Goal: Task Accomplishment & Management: Manage account settings

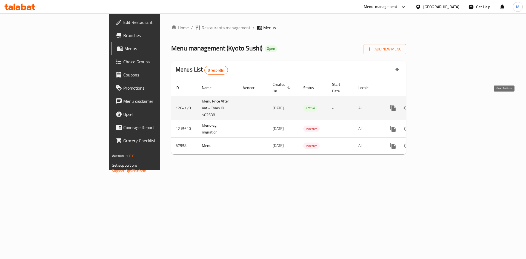
click at [435, 105] on icon "enhanced table" at bounding box center [432, 107] width 5 height 5
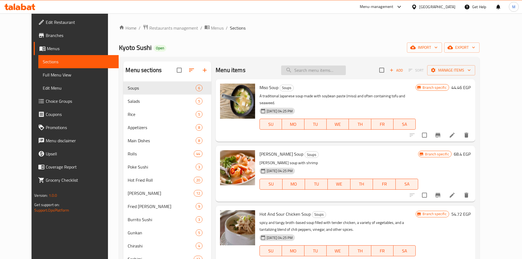
click at [312, 68] on input "search" at bounding box center [313, 70] width 65 height 10
paste input "Mix Tempura Vegetables And Fish and Halapeno Roll"
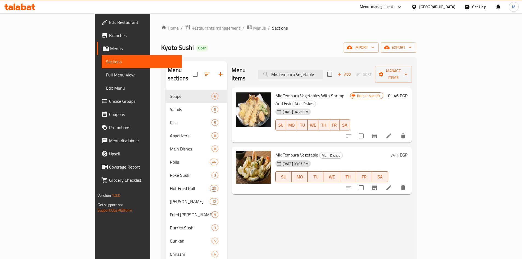
type input "Mix Tempura Vegetable"
click at [383, 65] on div "Menu items Mix Tempura Vegetable Add Sort Manage items" at bounding box center [321, 74] width 180 height 26
click at [320, 70] on input "Mix Tempura Vegetable" at bounding box center [290, 75] width 65 height 10
click at [321, 70] on input "Mix Tempura Vegetable" at bounding box center [290, 75] width 65 height 10
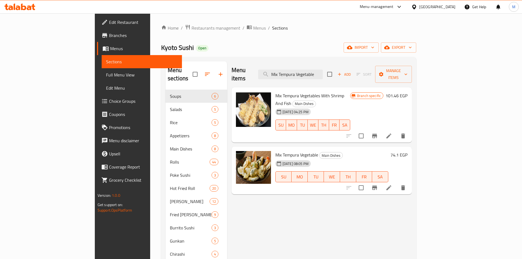
click at [417, 9] on icon at bounding box center [414, 7] width 6 height 6
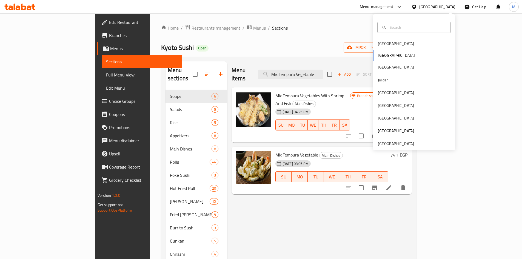
click at [446, 11] on div "[GEOGRAPHIC_DATA]" at bounding box center [433, 6] width 53 height 13
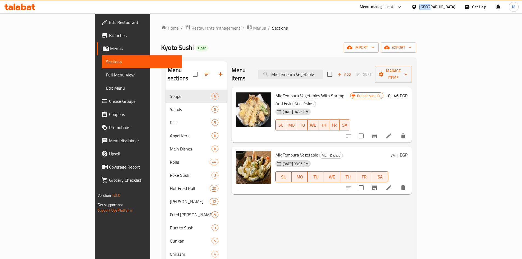
click at [446, 10] on div "[GEOGRAPHIC_DATA]" at bounding box center [433, 6] width 53 height 13
click at [451, 8] on div "[GEOGRAPHIC_DATA]" at bounding box center [437, 7] width 36 height 6
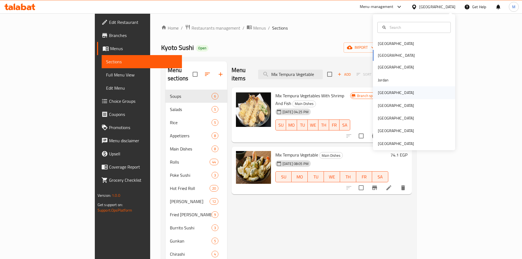
click at [403, 95] on div "[GEOGRAPHIC_DATA]" at bounding box center [414, 92] width 82 height 13
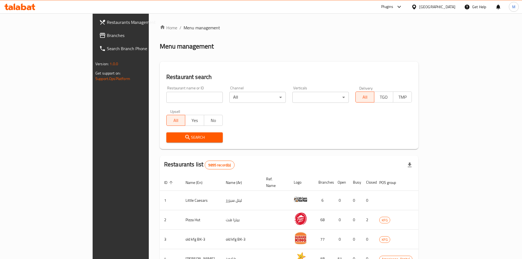
drag, startPoint x: 167, startPoint y: 105, endPoint x: 164, endPoint y: 102, distance: 5.0
click at [167, 105] on div "Restaurant name or ID Restaurant name or ID" at bounding box center [194, 94] width 63 height 23
click at [166, 101] on input "search" at bounding box center [194, 97] width 56 height 11
paste input "1570"
type input "1570"
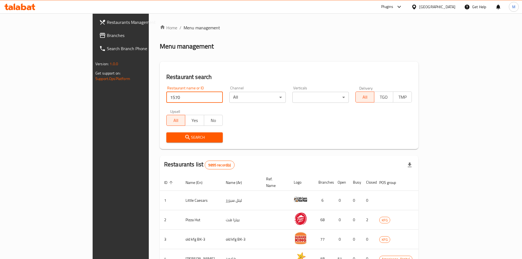
click button "Search" at bounding box center [194, 137] width 56 height 10
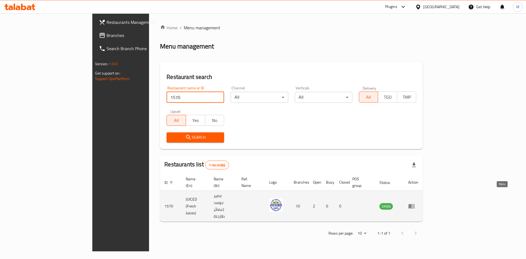
click at [414, 204] on icon "enhanced table" at bounding box center [411, 206] width 6 height 5
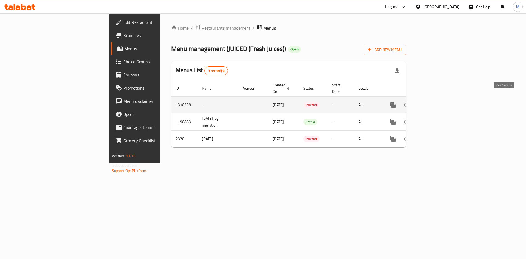
click at [439, 99] on link "enhanced table" at bounding box center [432, 104] width 13 height 13
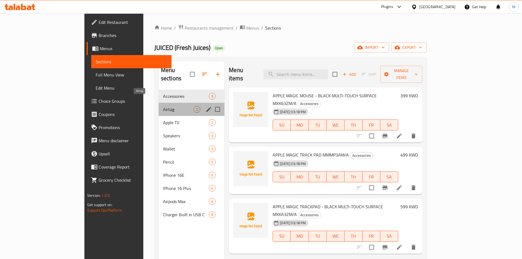
click at [163, 106] on span "Airtag" at bounding box center [178, 109] width 30 height 7
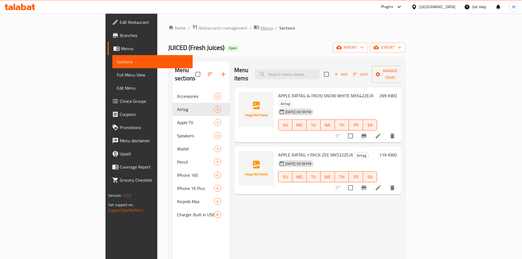
click at [260, 28] on span "Menus" at bounding box center [266, 28] width 13 height 7
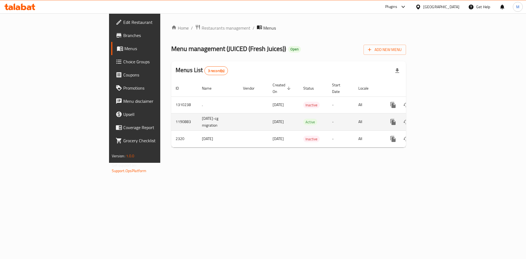
click at [382, 114] on td "All" at bounding box center [368, 121] width 28 height 17
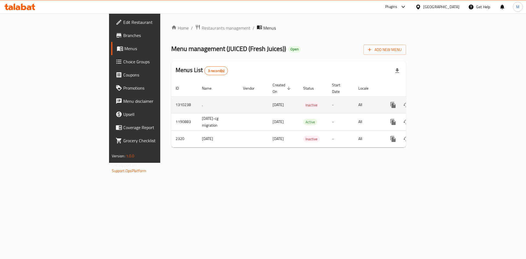
click at [171, 99] on td "1310238" at bounding box center [184, 104] width 26 height 17
copy td "1310238"
click at [439, 99] on link "enhanced table" at bounding box center [432, 104] width 13 height 13
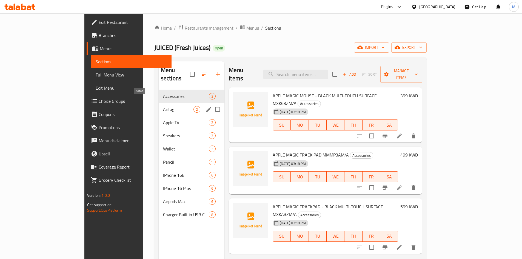
click at [163, 106] on span "Airtag" at bounding box center [178, 109] width 30 height 7
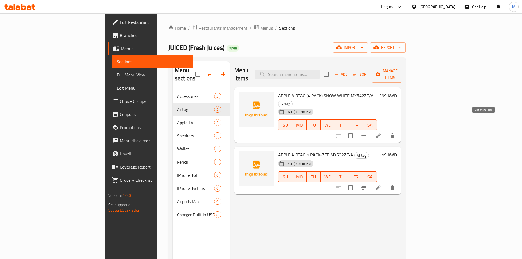
click at [381, 133] on icon at bounding box center [378, 136] width 7 height 7
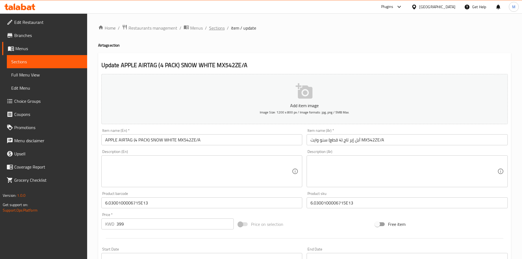
click at [216, 28] on span "Sections" at bounding box center [217, 28] width 16 height 7
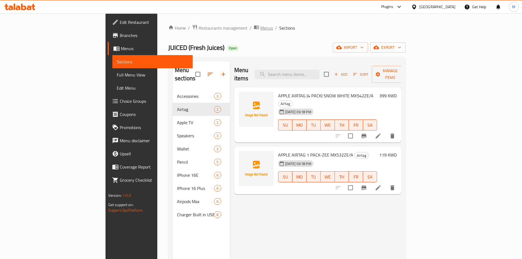
click at [260, 27] on span "Menus" at bounding box center [266, 28] width 13 height 7
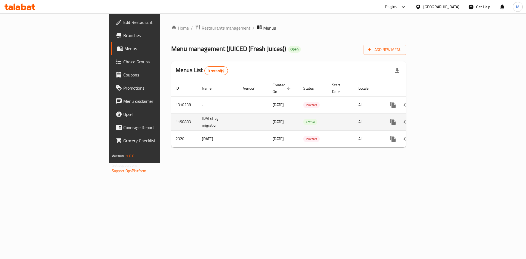
click at [171, 116] on td "1190883" at bounding box center [184, 121] width 26 height 17
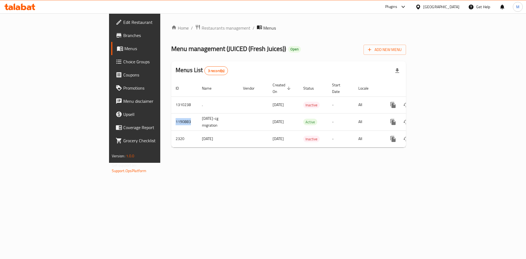
copy td "1190883"
click at [346, 145] on div "Home / Restaurants management / Menus Menu management ( JUICED (Fresh Juices) )…" at bounding box center [288, 87] width 235 height 127
drag, startPoint x: 255, startPoint y: 15, endPoint x: 318, endPoint y: 59, distance: 76.5
click at [318, 59] on div "Home / Restaurants management / Menus Menu management ( JUICED (Fresh Juices) )…" at bounding box center [288, 87] width 235 height 127
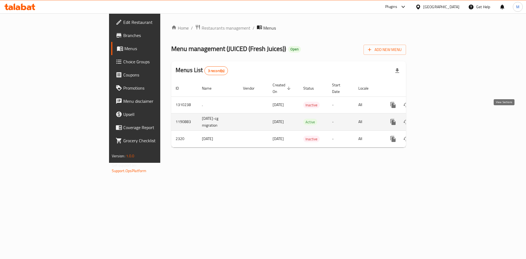
click at [436, 119] on icon "enhanced table" at bounding box center [432, 122] width 7 height 7
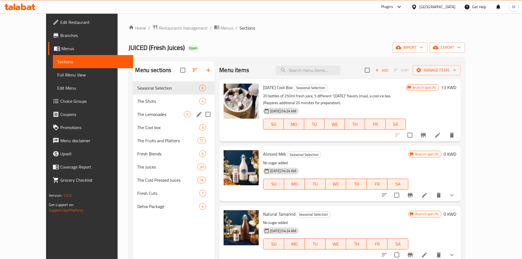
click at [133, 109] on div "The Lemonades 5" at bounding box center [174, 114] width 82 height 13
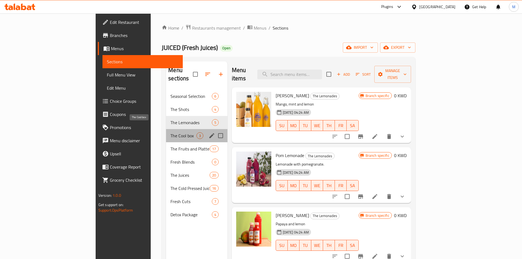
click at [170, 132] on span "The Cool box" at bounding box center [183, 135] width 26 height 7
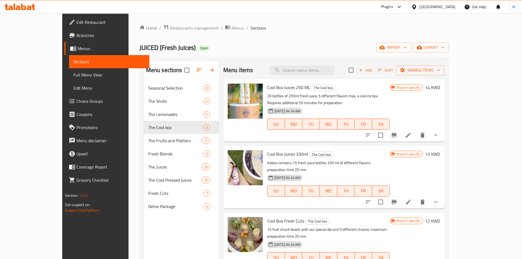
click at [139, 47] on span "JUICED (Fresh Juices)" at bounding box center [167, 47] width 56 height 12
drag, startPoint x: 199, startPoint y: 45, endPoint x: 200, endPoint y: 33, distance: 12.2
click at [199, 45] on div "JUICED (Fresh Juices) Open import export" at bounding box center [293, 47] width 309 height 10
click at [76, 21] on span "Edit Restaurant" at bounding box center [110, 22] width 68 height 7
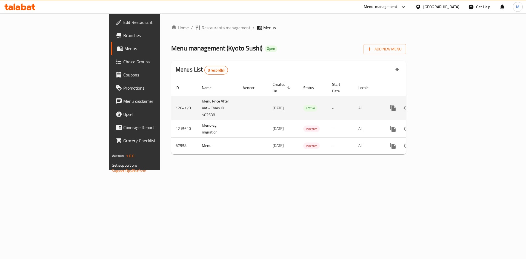
click at [439, 106] on link "enhanced table" at bounding box center [432, 107] width 13 height 13
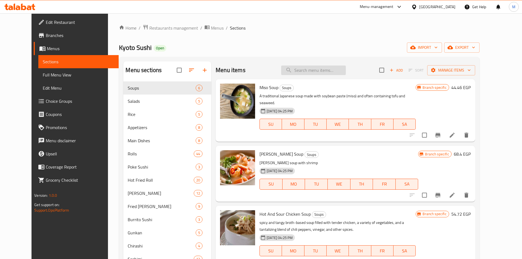
click at [332, 71] on input "search" at bounding box center [313, 70] width 65 height 10
paste input "تمبورا مشكل"
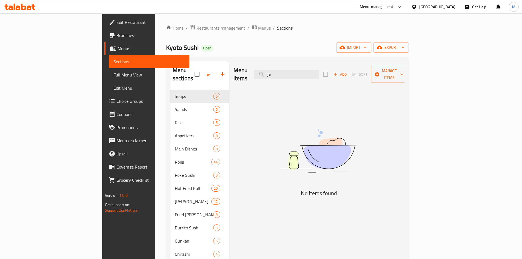
type input "ت"
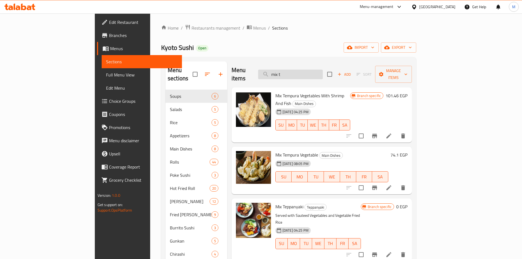
click at [323, 70] on input "mix t" at bounding box center [290, 75] width 65 height 10
type input "m"
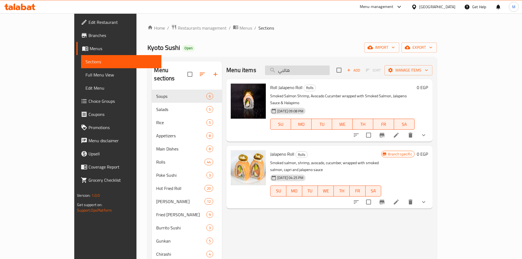
click at [322, 70] on input "هالبي" at bounding box center [297, 70] width 65 height 10
paste input "Halapeno Roll"
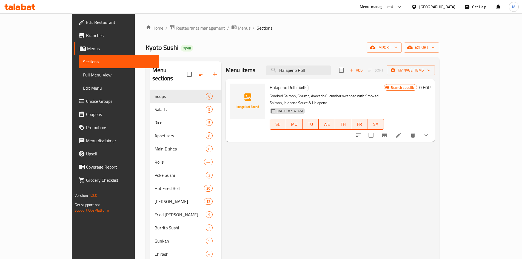
type input "Halapeno Roll"
click at [387, 133] on icon "Branch-specific-item" at bounding box center [384, 135] width 5 height 4
click at [435, 131] on div "Halapeno Roll Rolls Smoked Salmon, Shrimp, Avocado Cucumber wrapped with Smoked…" at bounding box center [330, 110] width 209 height 62
click at [432, 131] on div at bounding box center [392, 134] width 81 height 13
click at [429, 132] on icon "show more" at bounding box center [426, 135] width 7 height 7
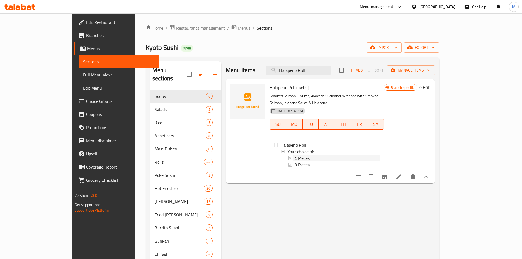
click at [303, 155] on div "4 Pieces" at bounding box center [336, 158] width 85 height 7
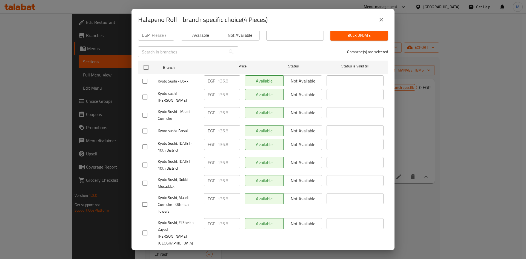
scroll to position [87, 0]
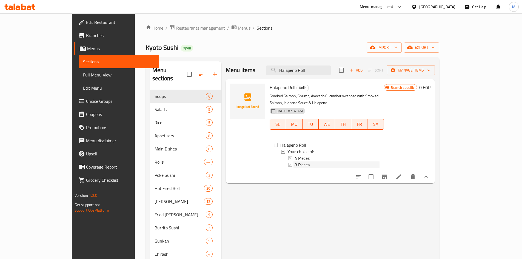
click at [294, 161] on span "8 Pieces" at bounding box center [301, 164] width 15 height 7
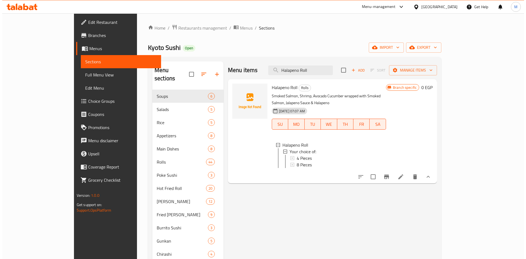
scroll to position [1, 0]
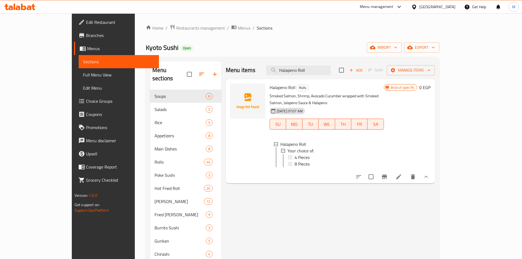
click at [429, 174] on icon "show more" at bounding box center [426, 176] width 7 height 7
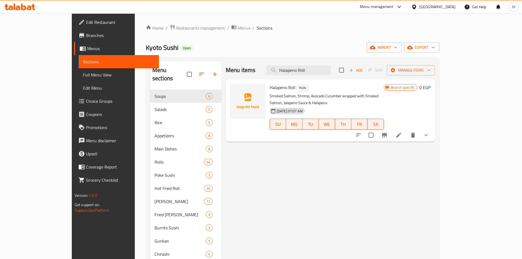
click at [429, 132] on icon "show more" at bounding box center [426, 135] width 7 height 7
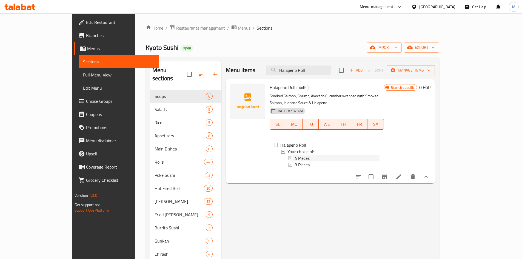
click at [318, 155] on div "4 Pieces" at bounding box center [336, 158] width 85 height 7
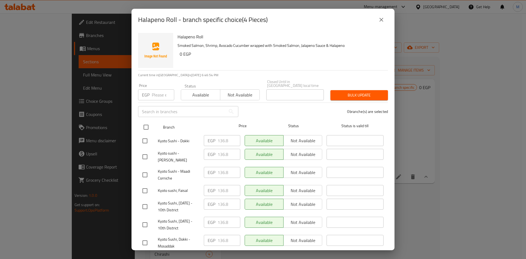
scroll to position [204, 0]
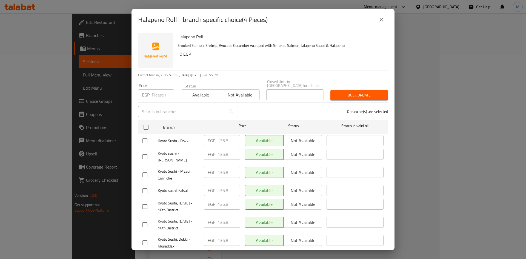
click at [432, 106] on div "Halapeno Roll - branch specific choice(4 Pieces) Halapeno Roll Smoked Salmon, S…" at bounding box center [263, 129] width 526 height 259
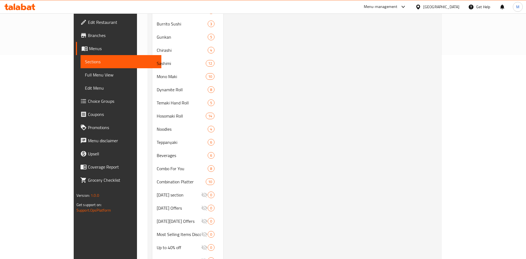
scroll to position [22, 0]
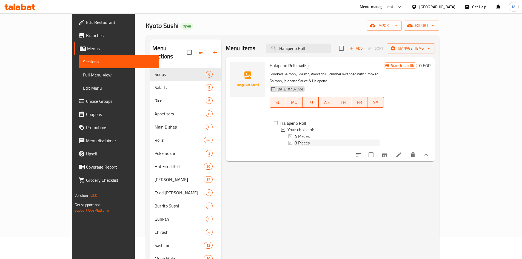
click at [307, 139] on div "8 Pieces" at bounding box center [336, 142] width 85 height 7
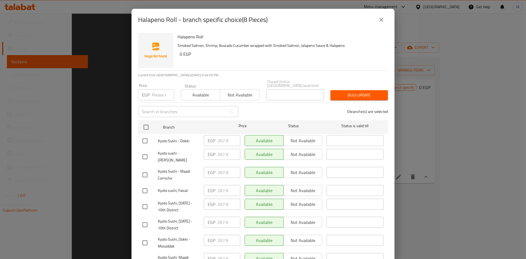
scroll to position [204, 0]
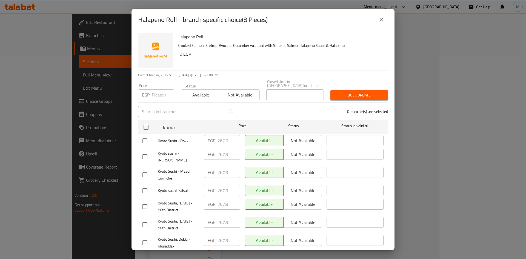
click at [449, 122] on div "Halapeno Roll - branch specific choice(8 Pieces) Halapeno Roll Smoked Salmon, S…" at bounding box center [263, 129] width 526 height 259
click at [378, 19] on button "close" at bounding box center [381, 19] width 13 height 13
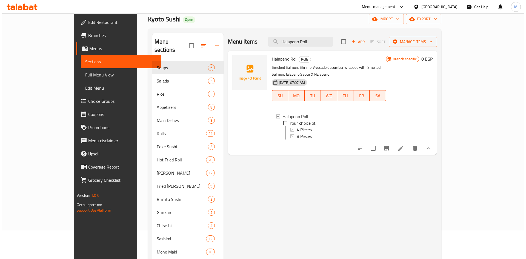
scroll to position [0, 0]
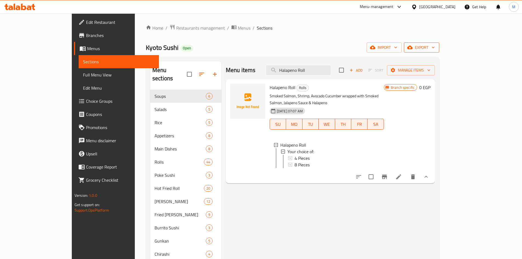
click at [435, 46] on span "export" at bounding box center [421, 47] width 27 height 7
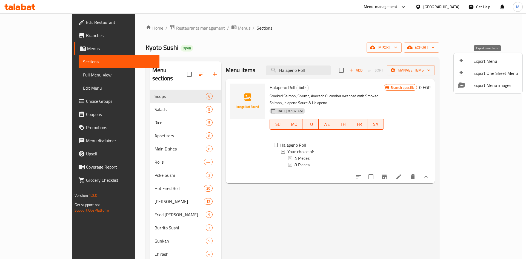
click at [487, 63] on span "Export Menu" at bounding box center [495, 61] width 45 height 7
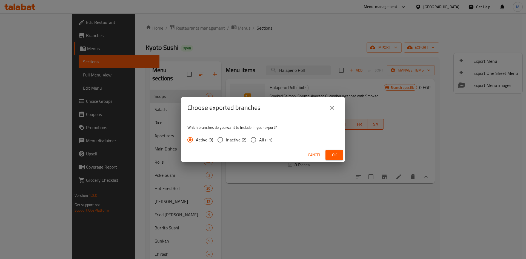
click at [341, 154] on button "Ok" at bounding box center [334, 155] width 18 height 10
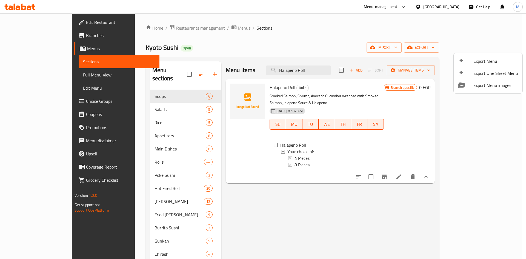
click at [323, 70] on div at bounding box center [263, 129] width 526 height 259
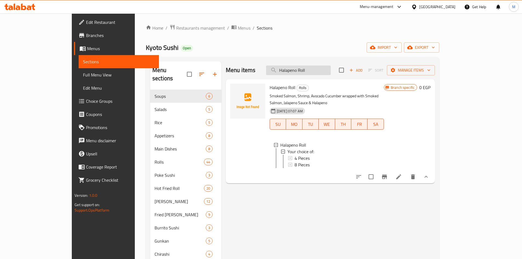
click at [323, 70] on input "Halapeno Roll" at bounding box center [298, 70] width 65 height 10
paste input "Photo Maki"
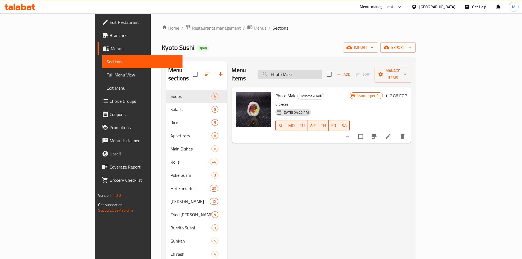
click at [313, 73] on input "Photo Maki" at bounding box center [289, 75] width 65 height 10
paste input "Mix Tempura"
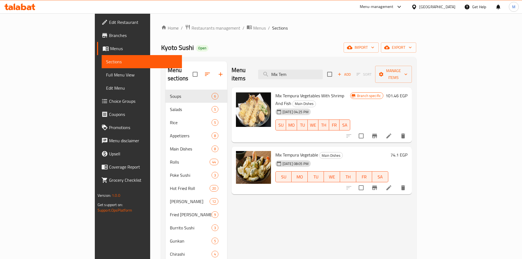
type input "Mix Tem"
click at [350, 92] on h6 "Mix Tempura Vegetables With Shrimp And Fish Main Dishes" at bounding box center [312, 99] width 75 height 15
click at [381, 129] on button "Branch-specific-item" at bounding box center [374, 135] width 13 height 13
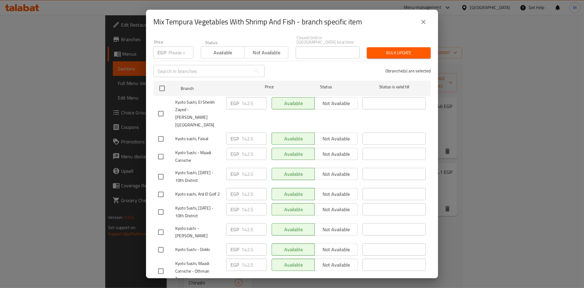
scroll to position [87, 0]
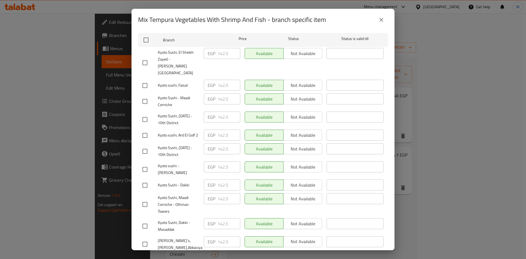
drag, startPoint x: 388, startPoint y: 7, endPoint x: 386, endPoint y: 13, distance: 6.3
click at [387, 7] on div "Mix Tempura Vegetables With Shrimp And Fish - branch specific item Mix Tempura …" at bounding box center [263, 129] width 526 height 259
click at [384, 19] on icon "close" at bounding box center [381, 19] width 7 height 7
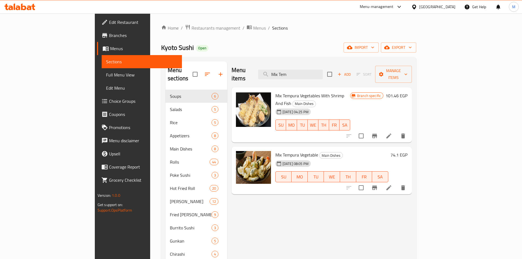
click at [419, 8] on div at bounding box center [415, 7] width 8 height 6
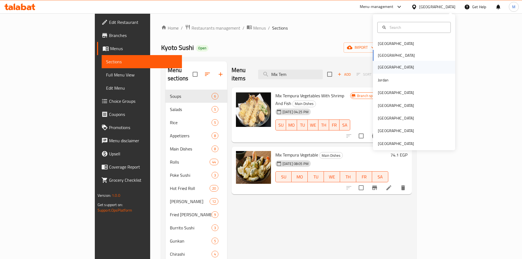
click at [394, 69] on div "[GEOGRAPHIC_DATA]" at bounding box center [414, 67] width 82 height 13
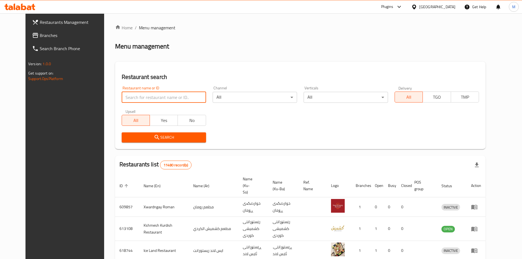
click at [153, 101] on input "search" at bounding box center [164, 97] width 84 height 11
paste input "676418"
type input "676418"
click button "Search" at bounding box center [164, 137] width 84 height 10
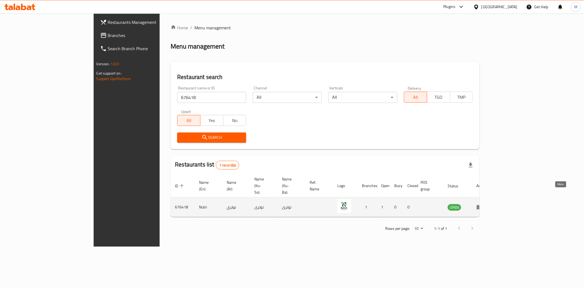
click at [483, 203] on icon "enhanced table" at bounding box center [480, 206] width 7 height 7
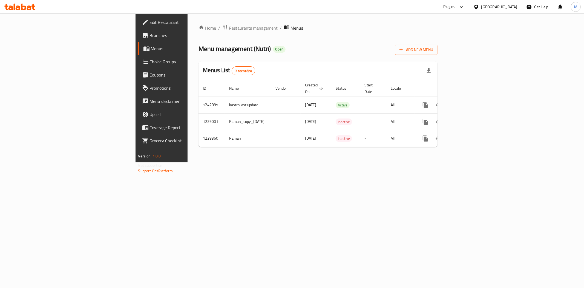
click at [150, 38] on span "Branches" at bounding box center [189, 35] width 79 height 7
